Goal: Information Seeking & Learning: Learn about a topic

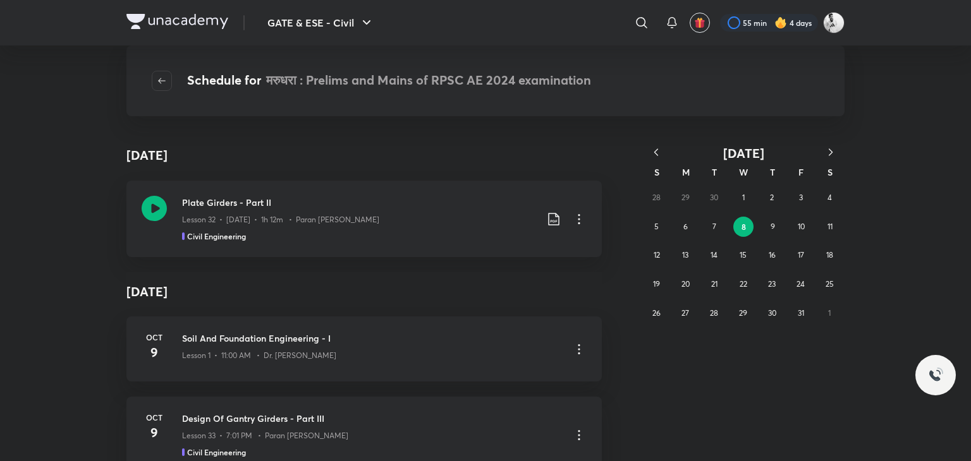
click at [651, 154] on icon "button" at bounding box center [656, 152] width 13 height 13
click at [655, 152] on icon "button" at bounding box center [656, 152] width 4 height 7
click at [659, 152] on icon "button" at bounding box center [656, 152] width 13 height 13
click at [655, 152] on icon "button" at bounding box center [656, 152] width 4 height 7
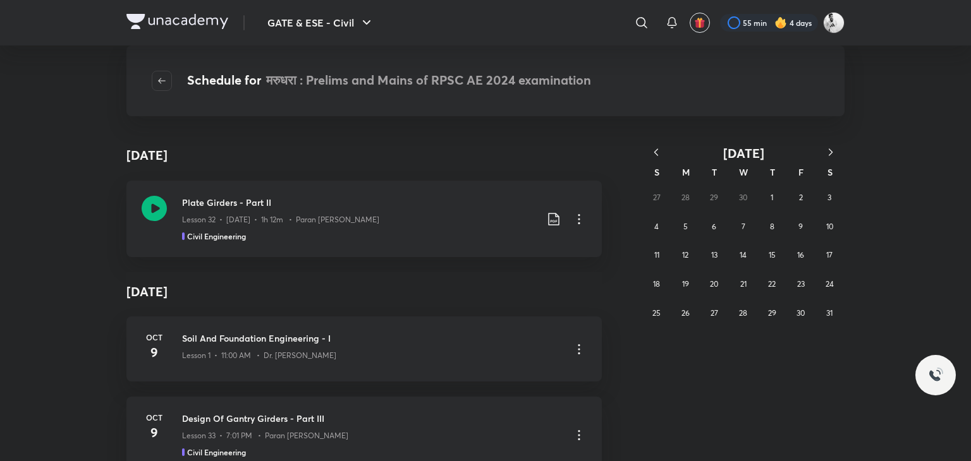
click at [655, 152] on icon "button" at bounding box center [656, 152] width 4 height 7
click at [802, 252] on abbr "18" at bounding box center [800, 254] width 7 height 9
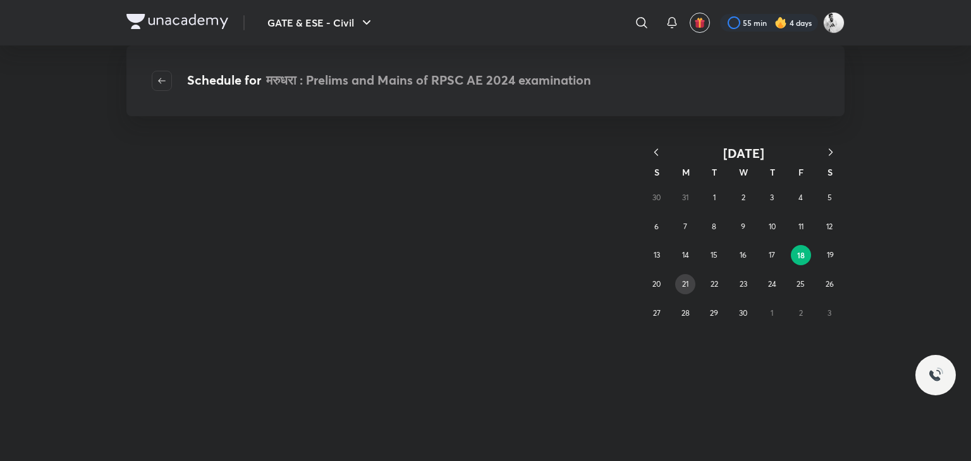
click at [679, 281] on button "21" at bounding box center [685, 284] width 20 height 20
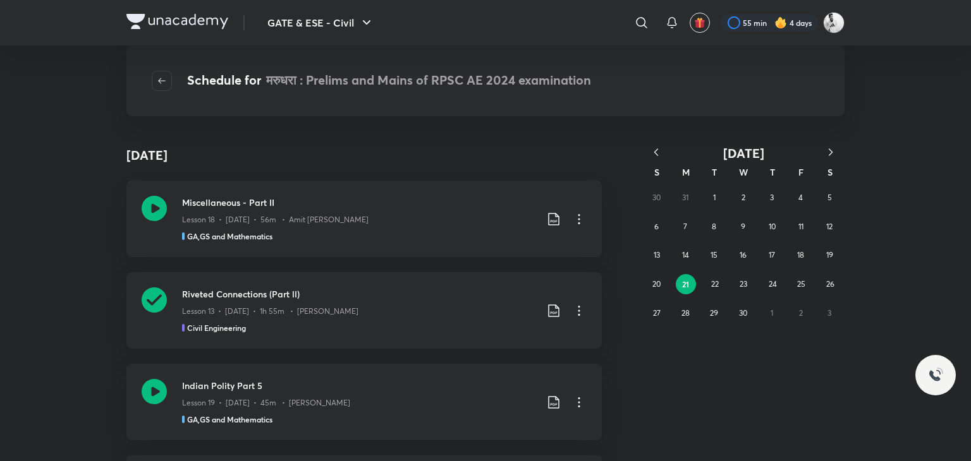
click at [679, 283] on button "21" at bounding box center [686, 284] width 20 height 20
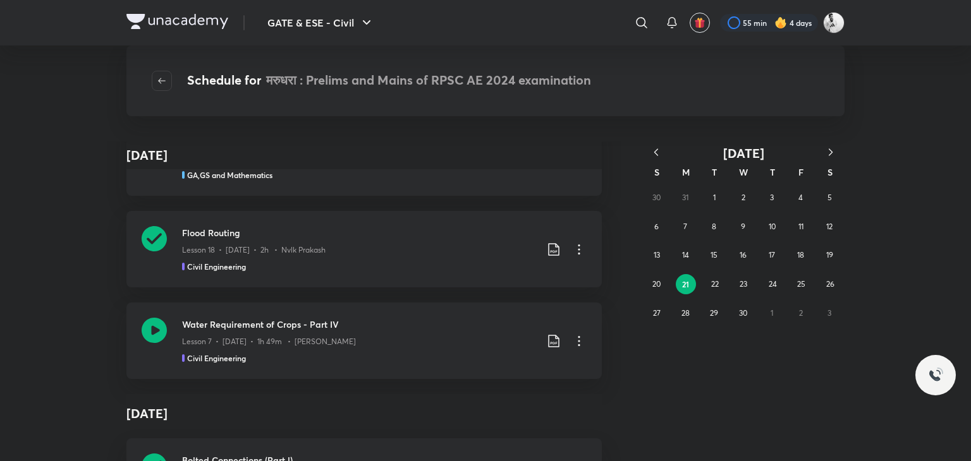
scroll to position [1804, 0]
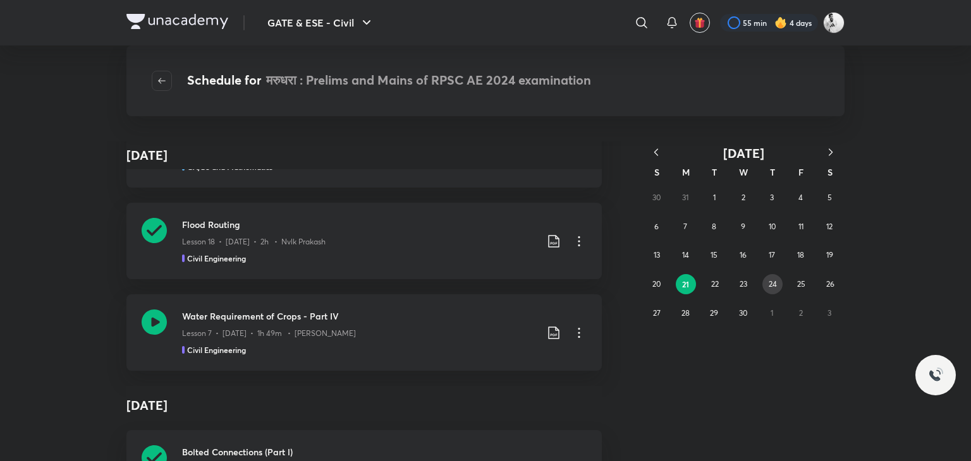
click at [776, 284] on button "24" at bounding box center [772, 284] width 20 height 20
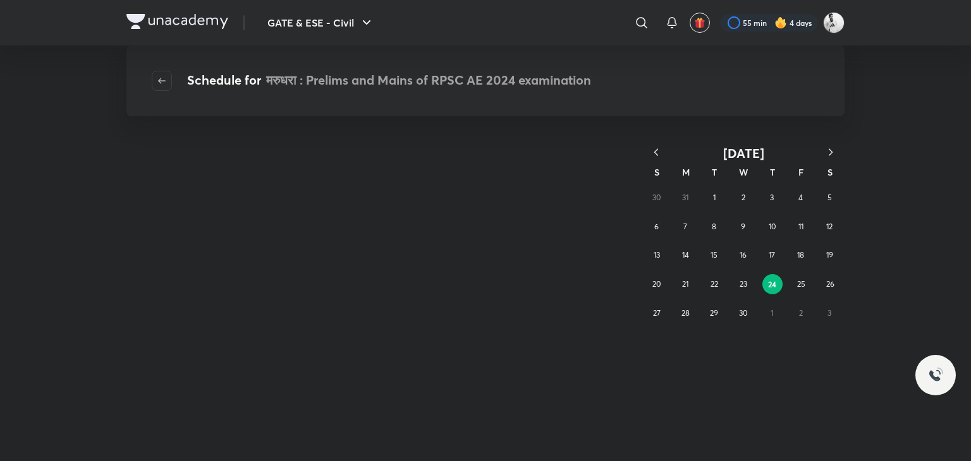
scroll to position [0, 0]
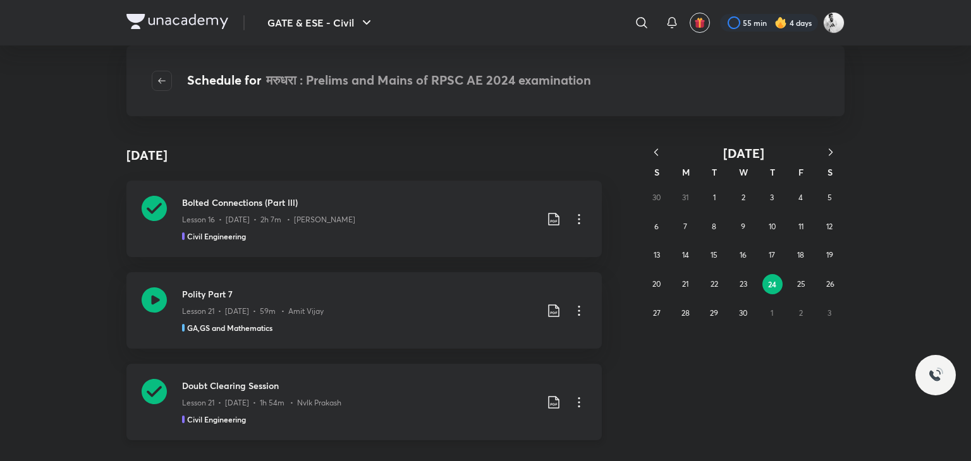
click at [145, 394] on icon at bounding box center [154, 391] width 25 height 25
